Goal: Use online tool/utility: Utilize a website feature to perform a specific function

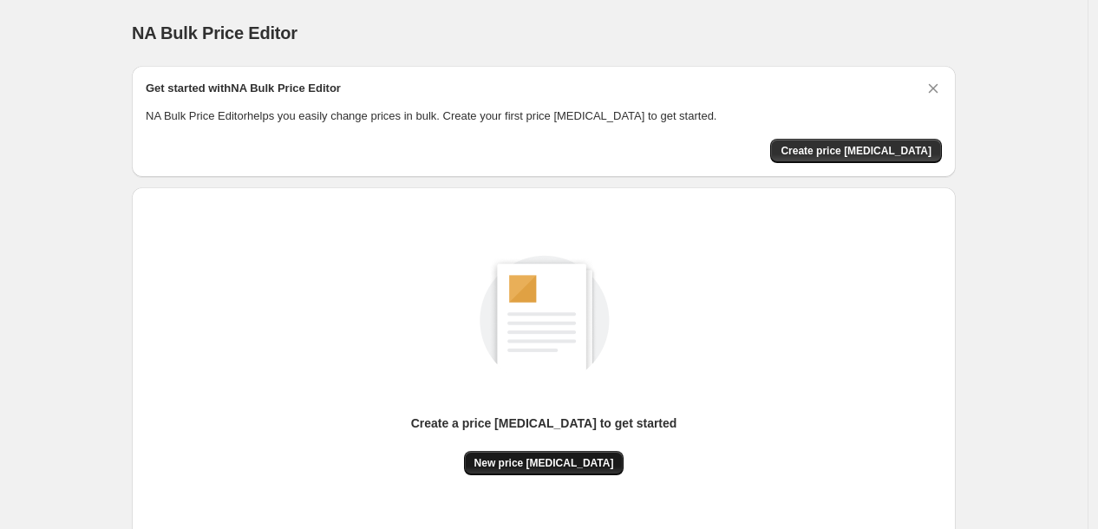
click at [542, 464] on span "New price change job" at bounding box center [544, 463] width 140 height 14
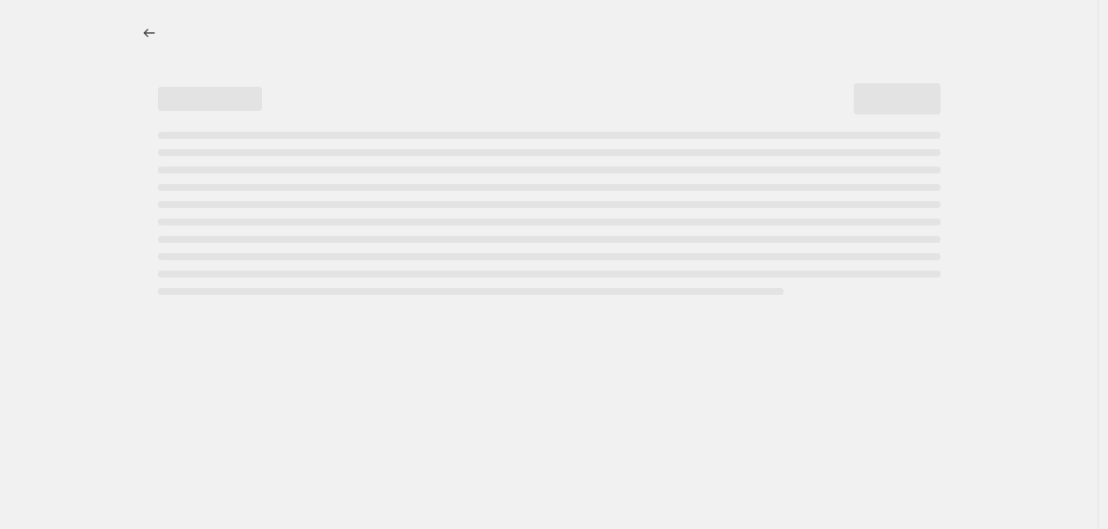
select select "percentage"
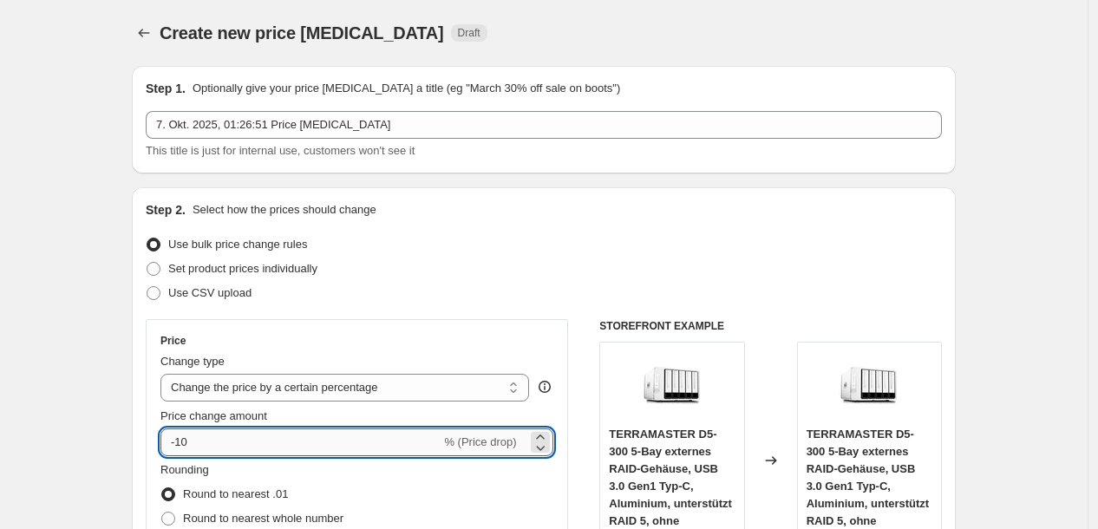
click at [336, 434] on input "-10" at bounding box center [300, 442] width 280 height 28
type input "-1"
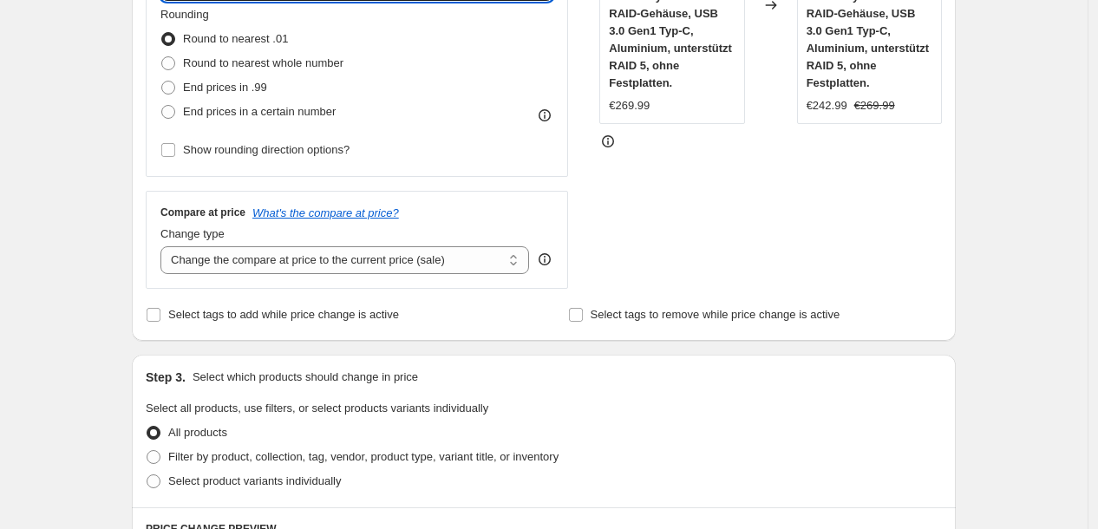
scroll to position [1304, 0]
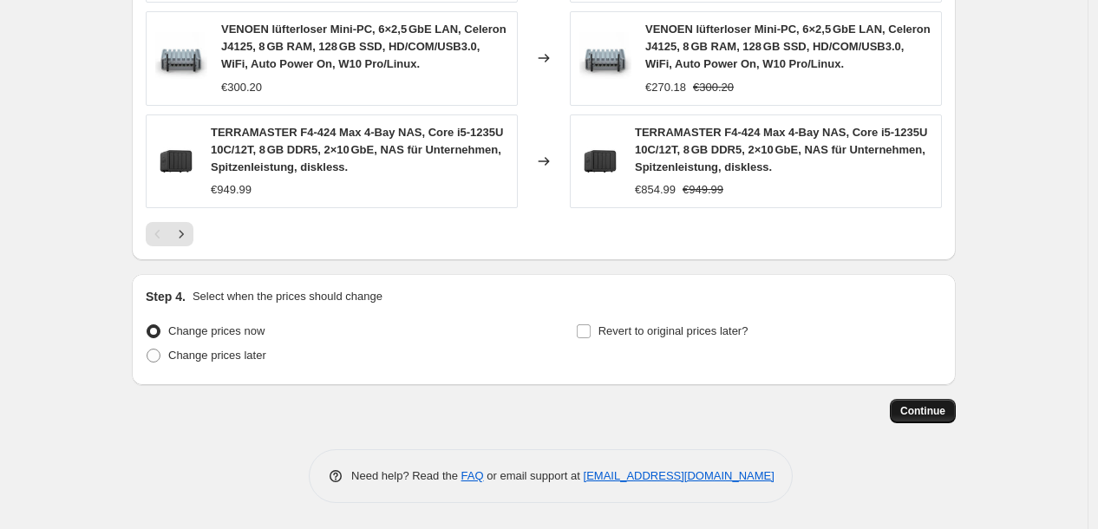
type input "-35"
click at [903, 408] on button "Continue" at bounding box center [923, 411] width 66 height 24
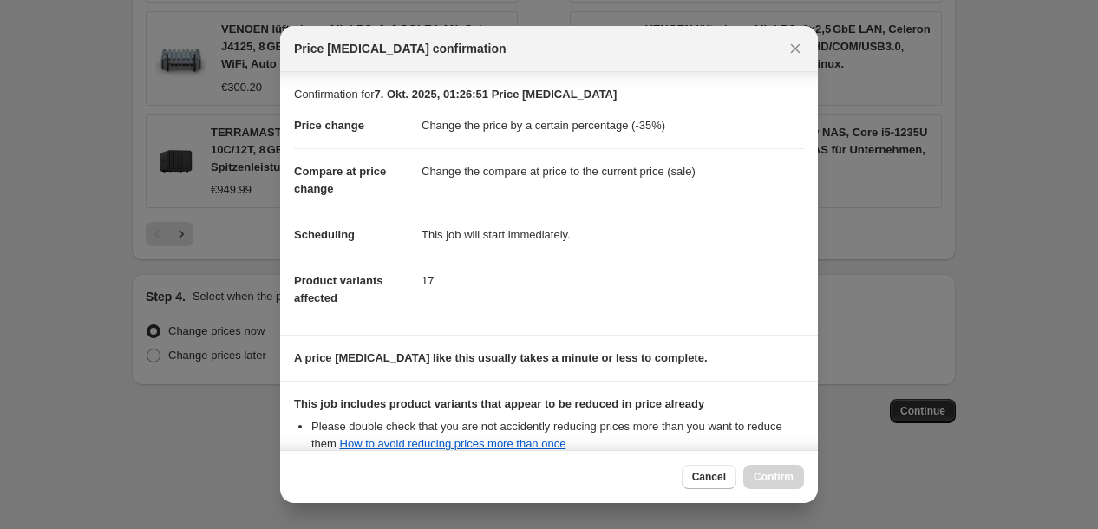
scroll to position [201, 0]
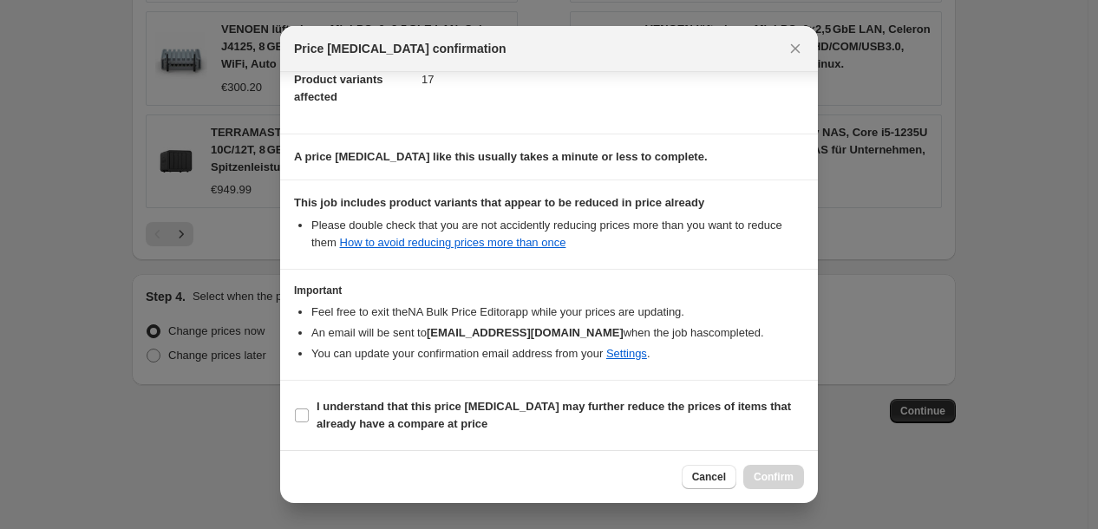
drag, startPoint x: 534, startPoint y: 395, endPoint x: 556, endPoint y: 393, distance: 21.8
click at [533, 397] on label "I understand that this price change job may further reduce the prices of items …" at bounding box center [549, 416] width 510 height 42
click at [309, 408] on input "I understand that this price change job may further reduce the prices of items …" at bounding box center [302, 415] width 14 height 14
checkbox input "true"
click at [778, 470] on span "Confirm" at bounding box center [774, 477] width 40 height 14
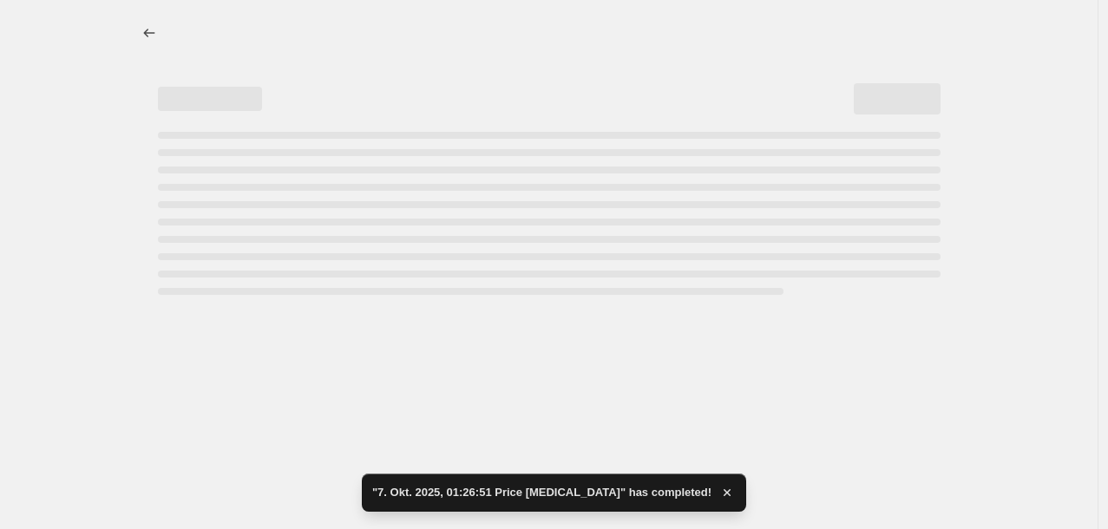
select select "percentage"
